Goal: Task Accomplishment & Management: Manage account settings

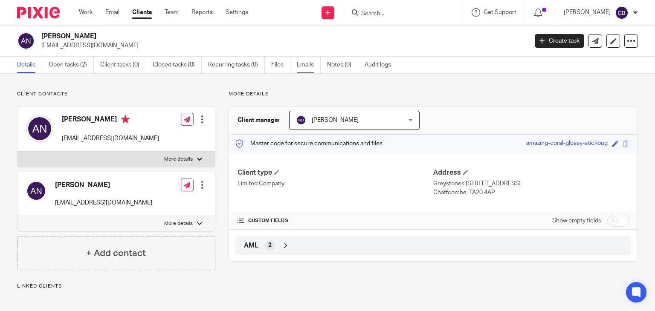
click at [298, 61] on link "Emails" at bounding box center [309, 65] width 24 height 17
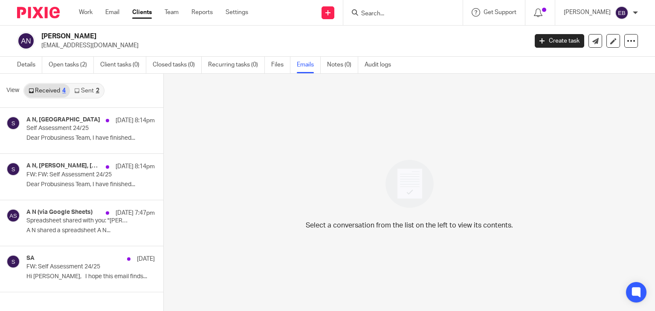
click at [87, 90] on link "Sent 2" at bounding box center [86, 91] width 33 height 14
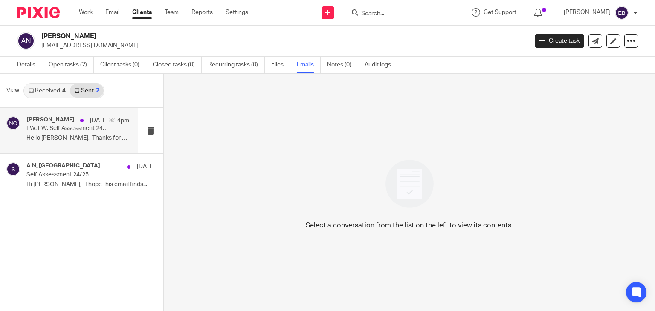
click at [64, 128] on p "FW: FW: Self Assessment 24/25" at bounding box center [67, 128] width 82 height 7
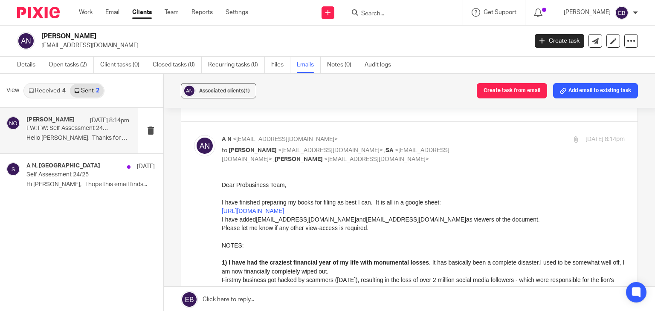
click at [498, 139] on div "23 Sep 2025 8:14pm" at bounding box center [557, 139] width 134 height 9
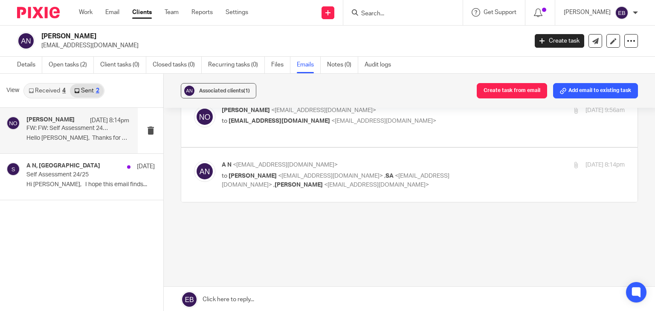
click at [495, 164] on div "23 Sep 2025 8:14pm" at bounding box center [557, 165] width 134 height 9
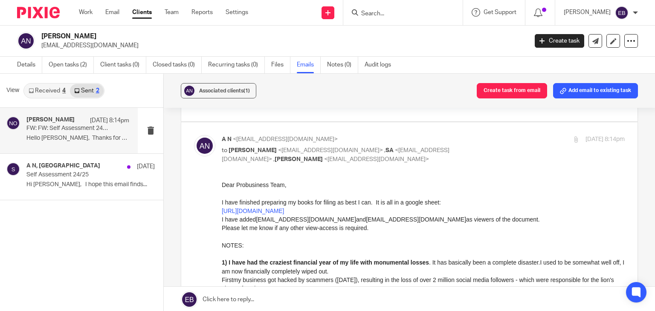
click at [500, 141] on div "23 Sep 2025 8:14pm" at bounding box center [557, 139] width 134 height 9
checkbox input "false"
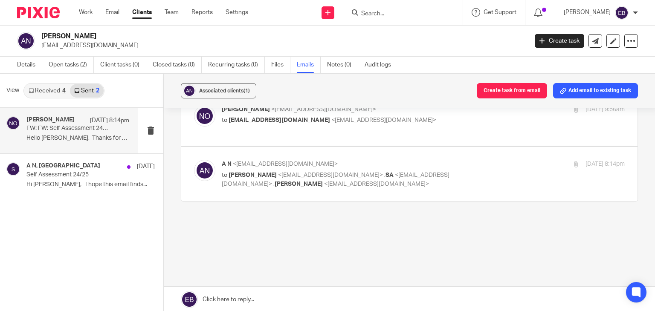
scroll to position [102, 0]
